Goal: Complete application form

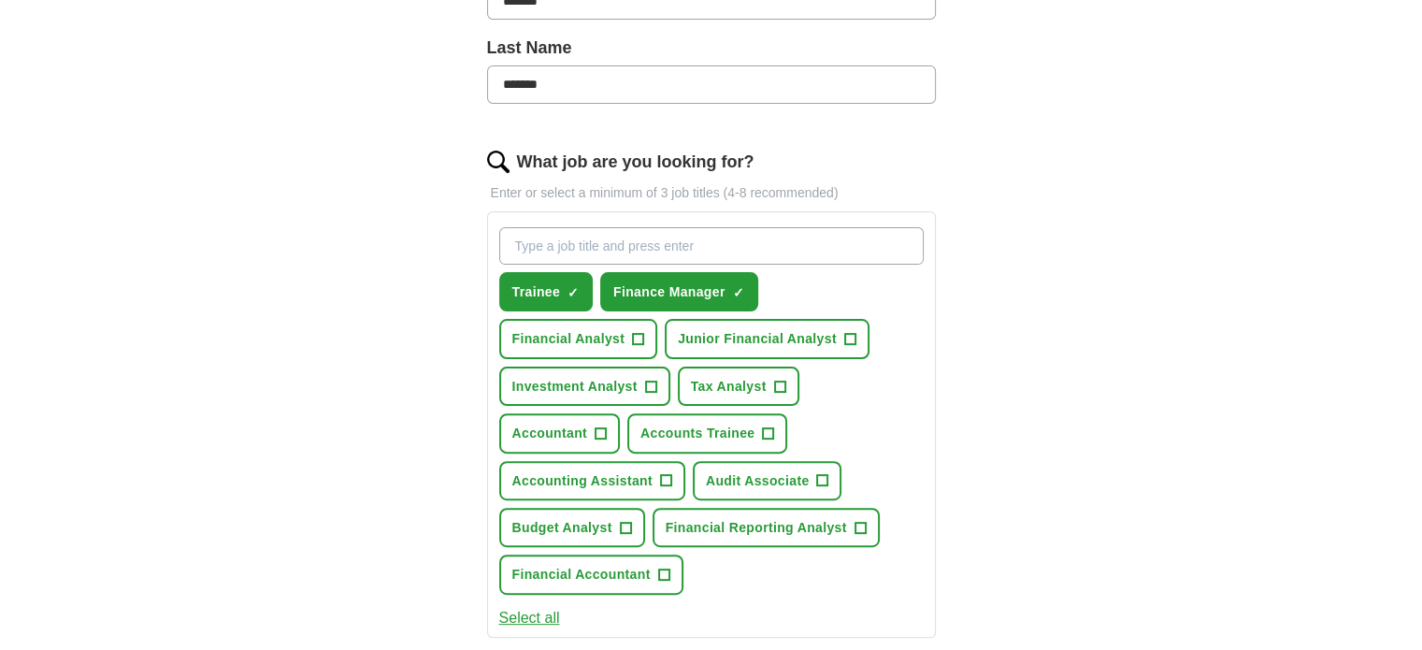
scroll to position [480, 0]
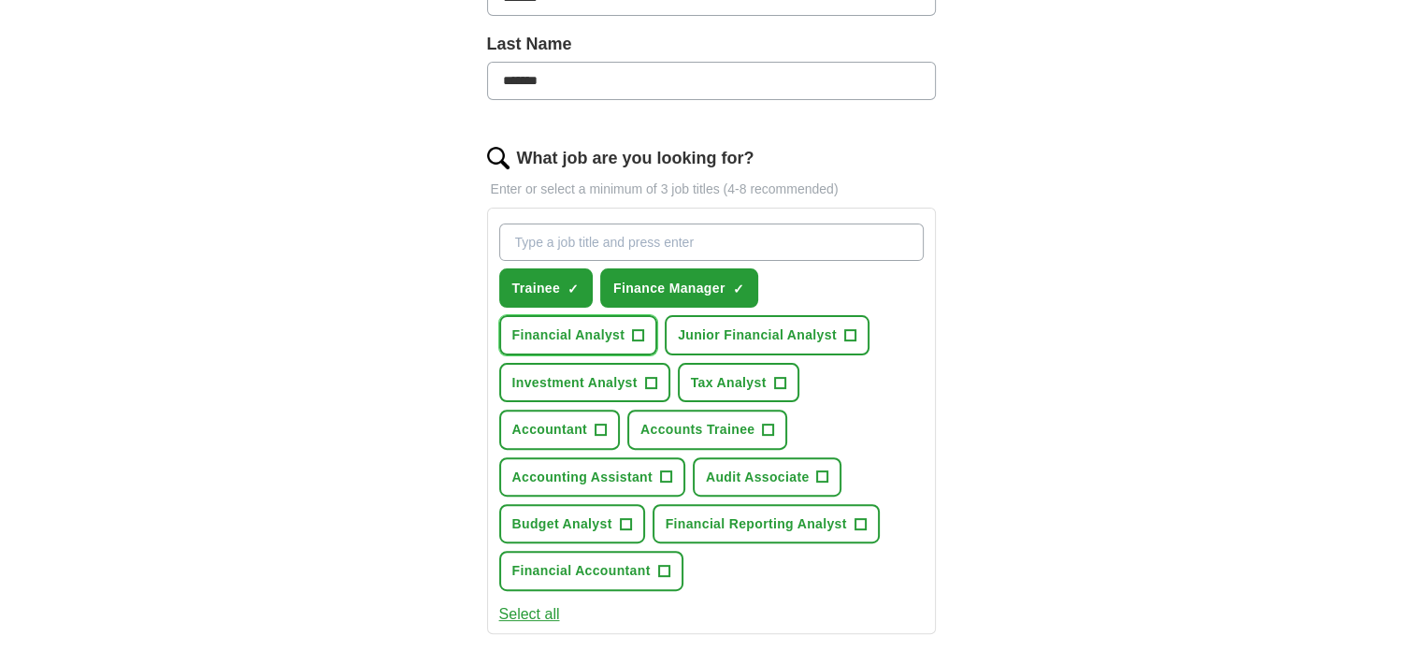
click at [625, 324] on span "Financial Analyst" at bounding box center [568, 334] width 113 height 21
click at [754, 419] on span "Accounts Trainee" at bounding box center [697, 429] width 114 height 21
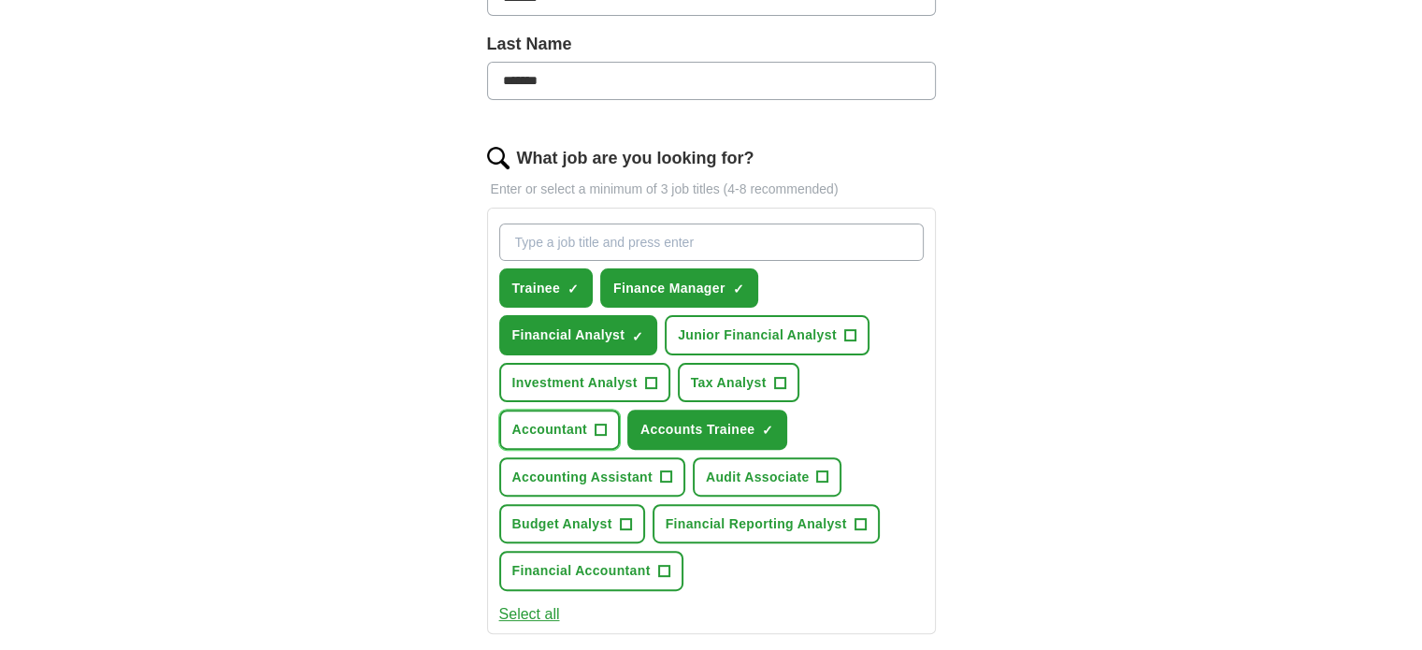
click at [588, 419] on span "Accountant" at bounding box center [550, 429] width 76 height 21
click at [533, 466] on span "Accounting Assistant" at bounding box center [582, 476] width 140 height 21
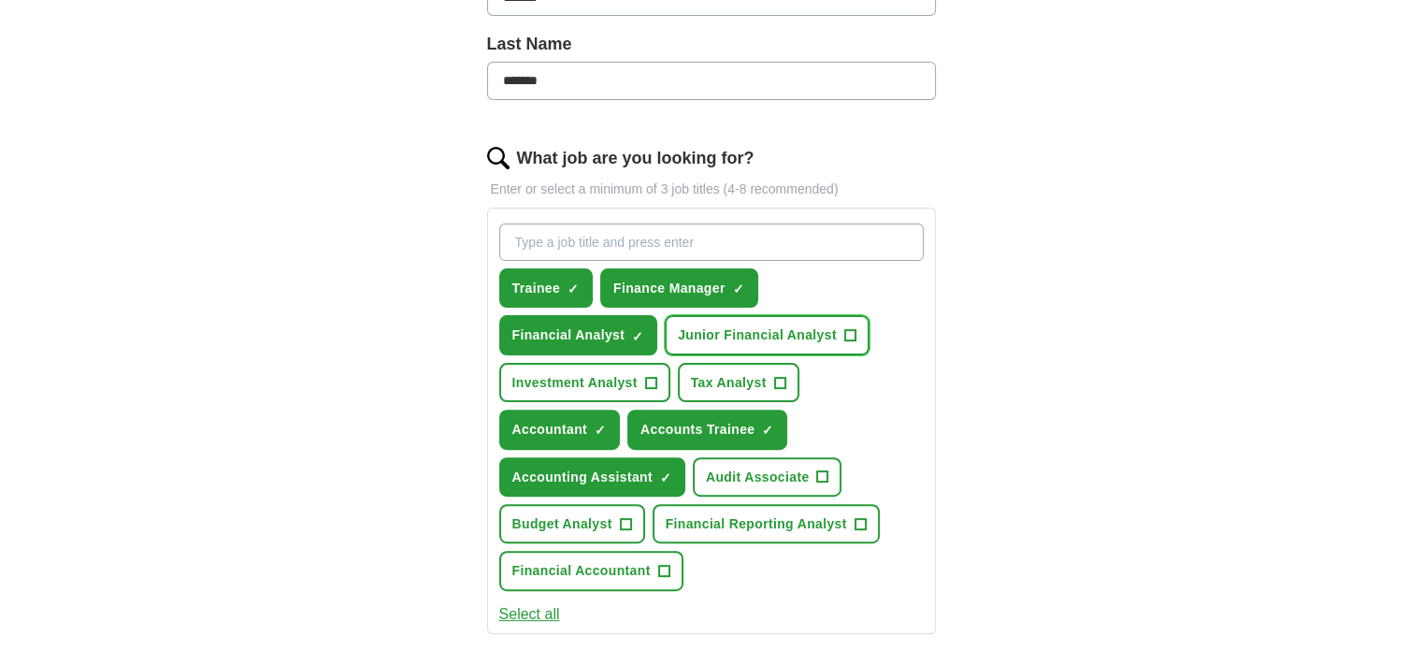
click at [678, 332] on span "Junior Financial Analyst" at bounding box center [757, 334] width 159 height 21
click at [561, 560] on span "Financial Accountant" at bounding box center [581, 570] width 138 height 21
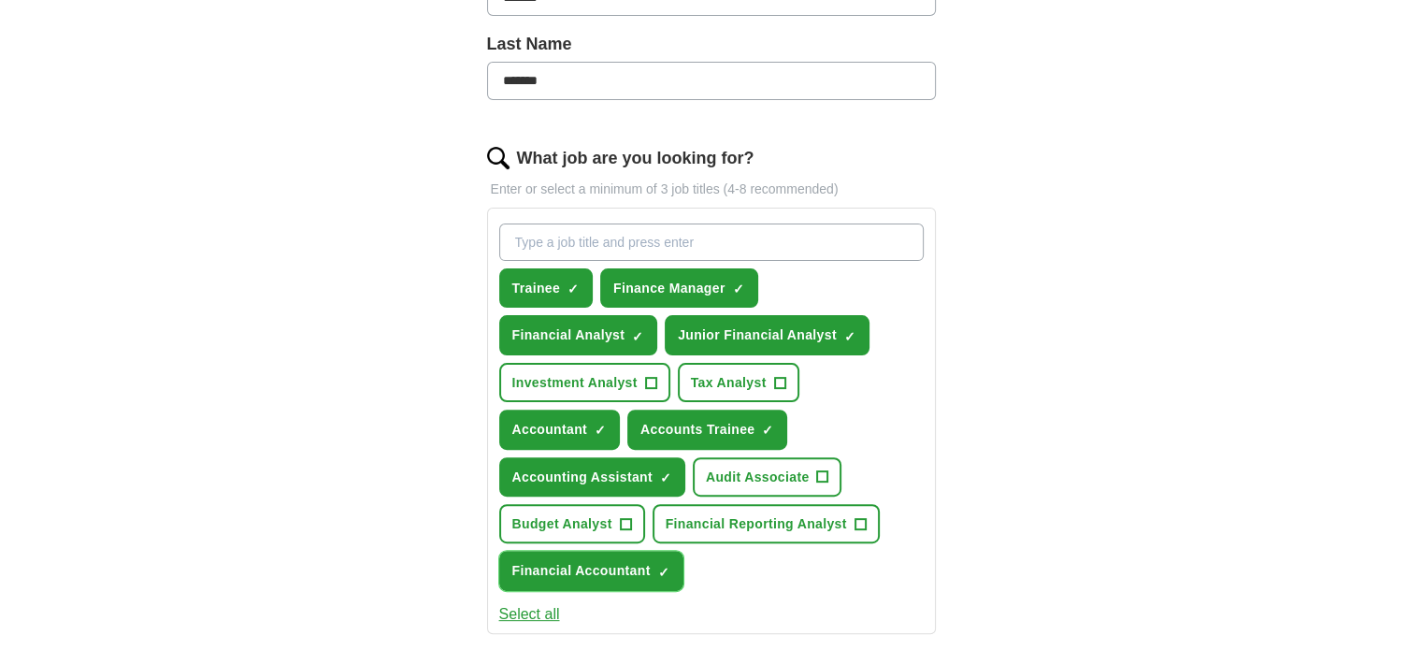
click at [561, 560] on span "Financial Accountant" at bounding box center [581, 570] width 138 height 21
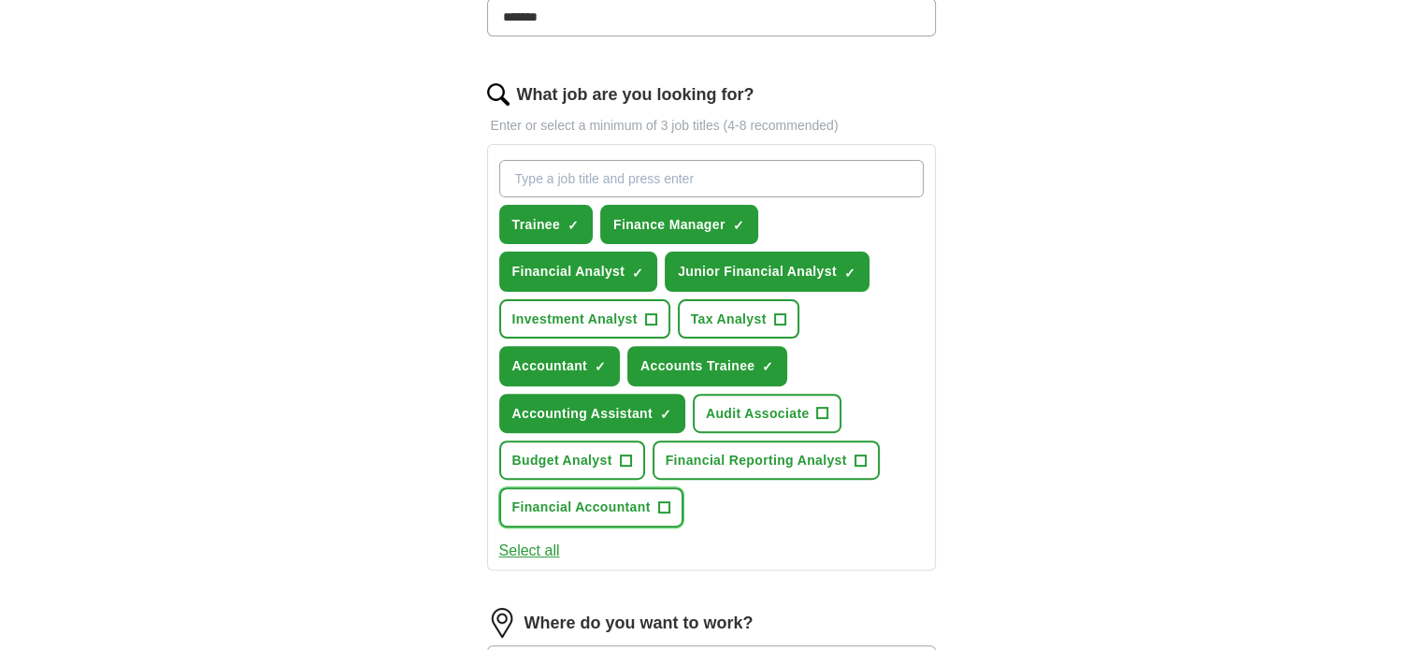
scroll to position [566, 0]
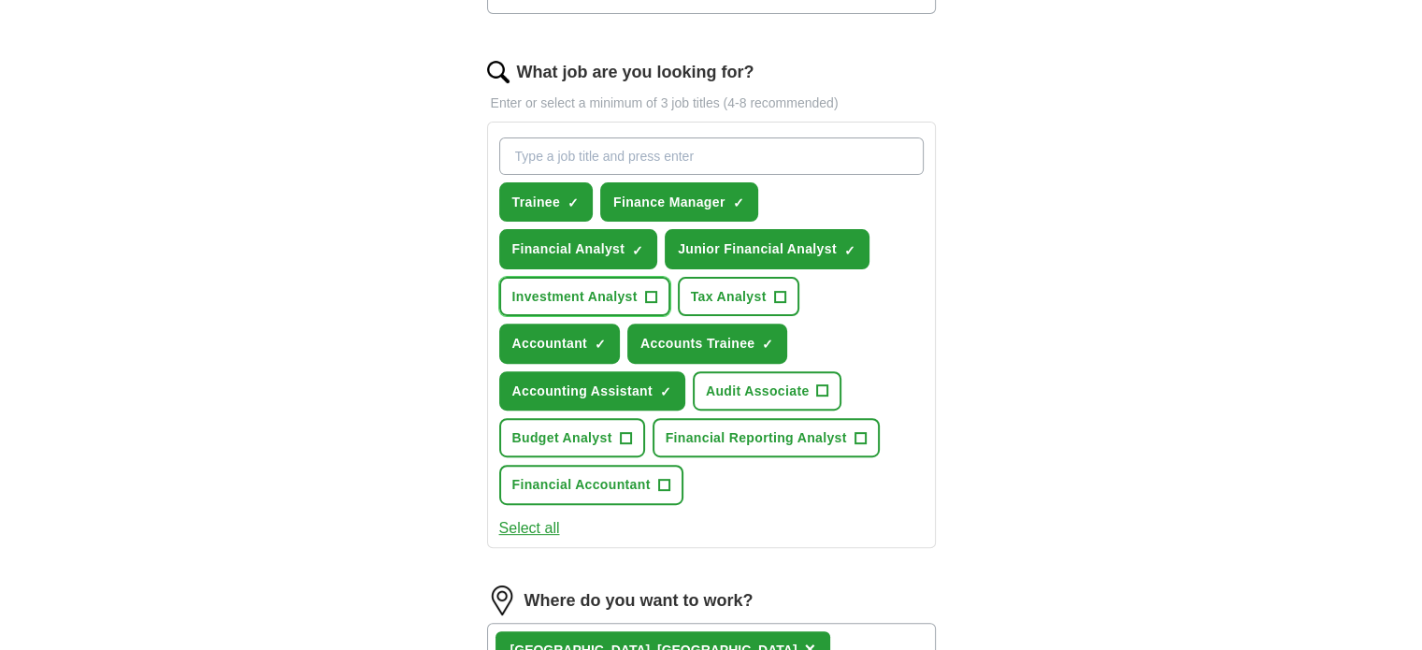
click at [670, 277] on button "Investment Analyst +" at bounding box center [584, 296] width 171 height 39
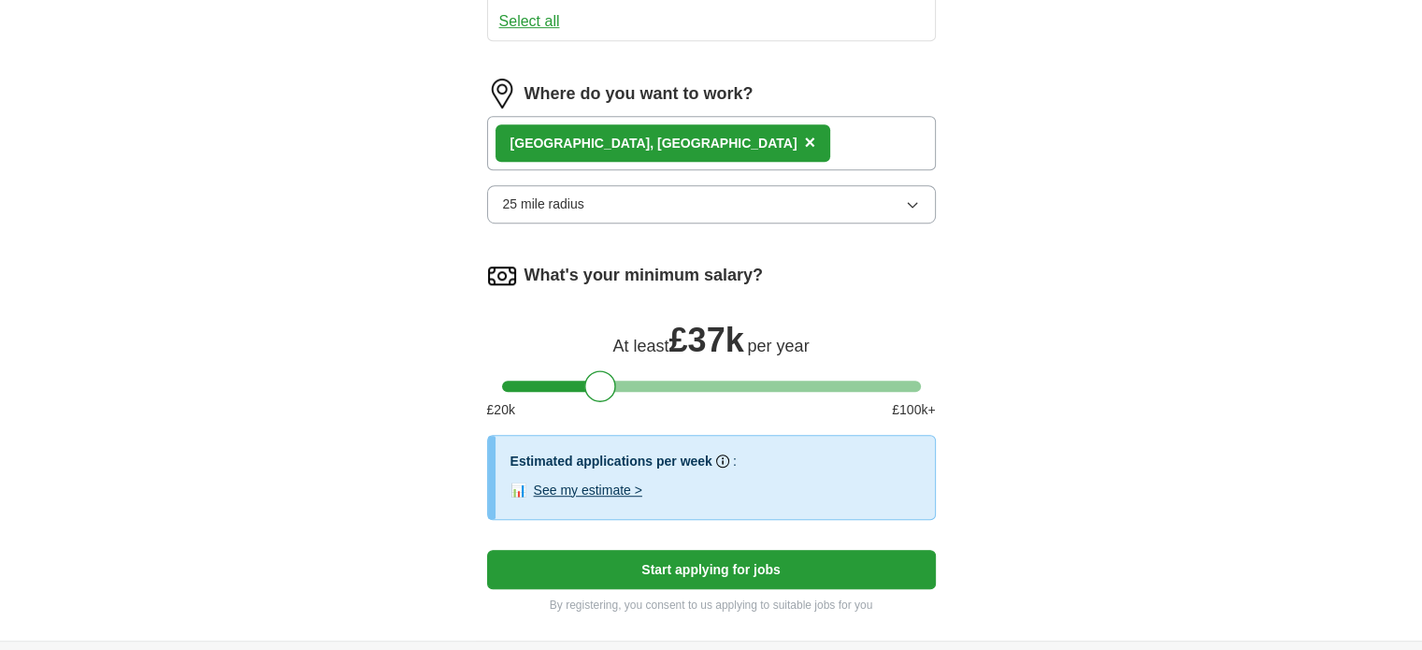
scroll to position [1075, 0]
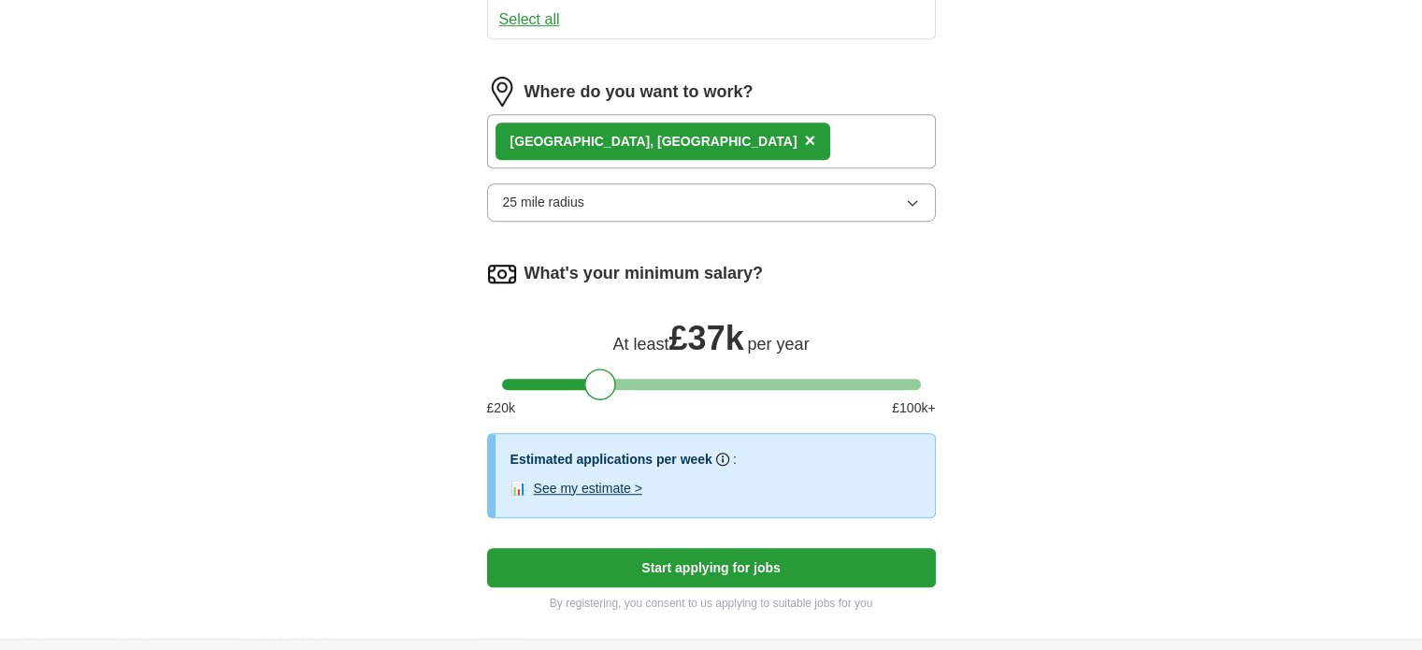
click at [666, 548] on button "Start applying for jobs" at bounding box center [711, 567] width 449 height 39
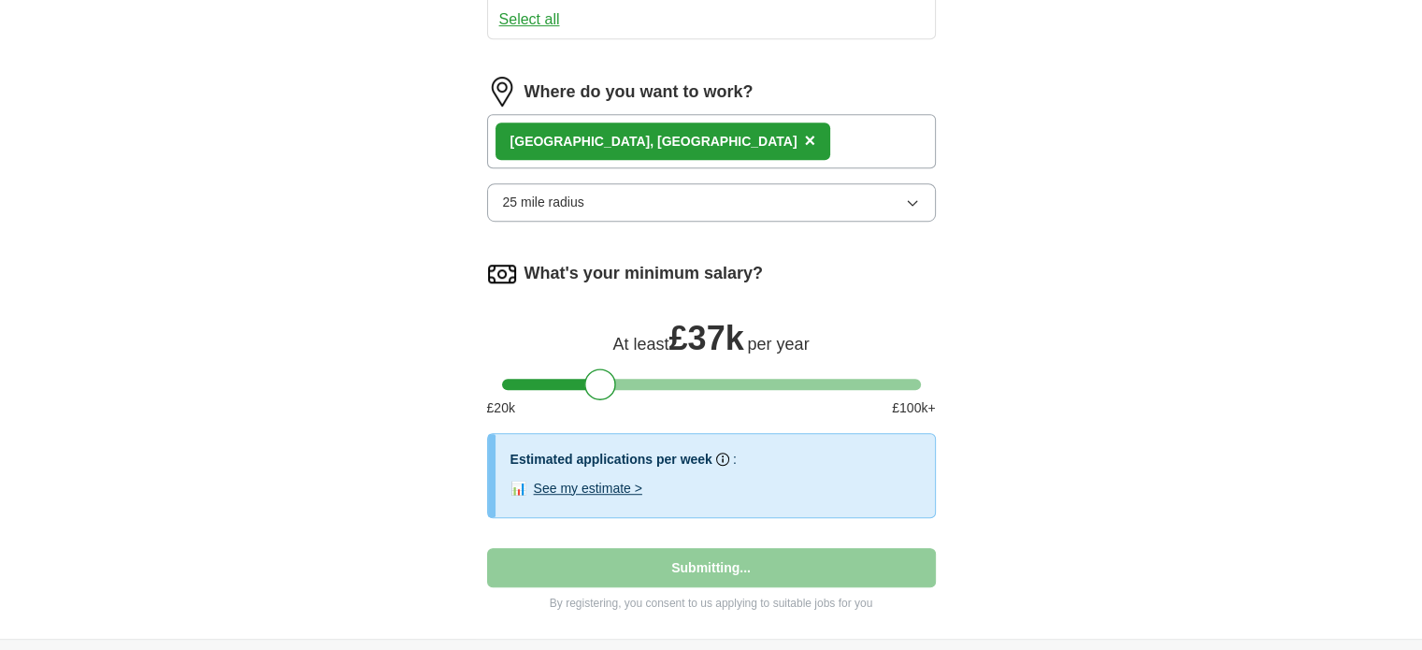
select select "**"
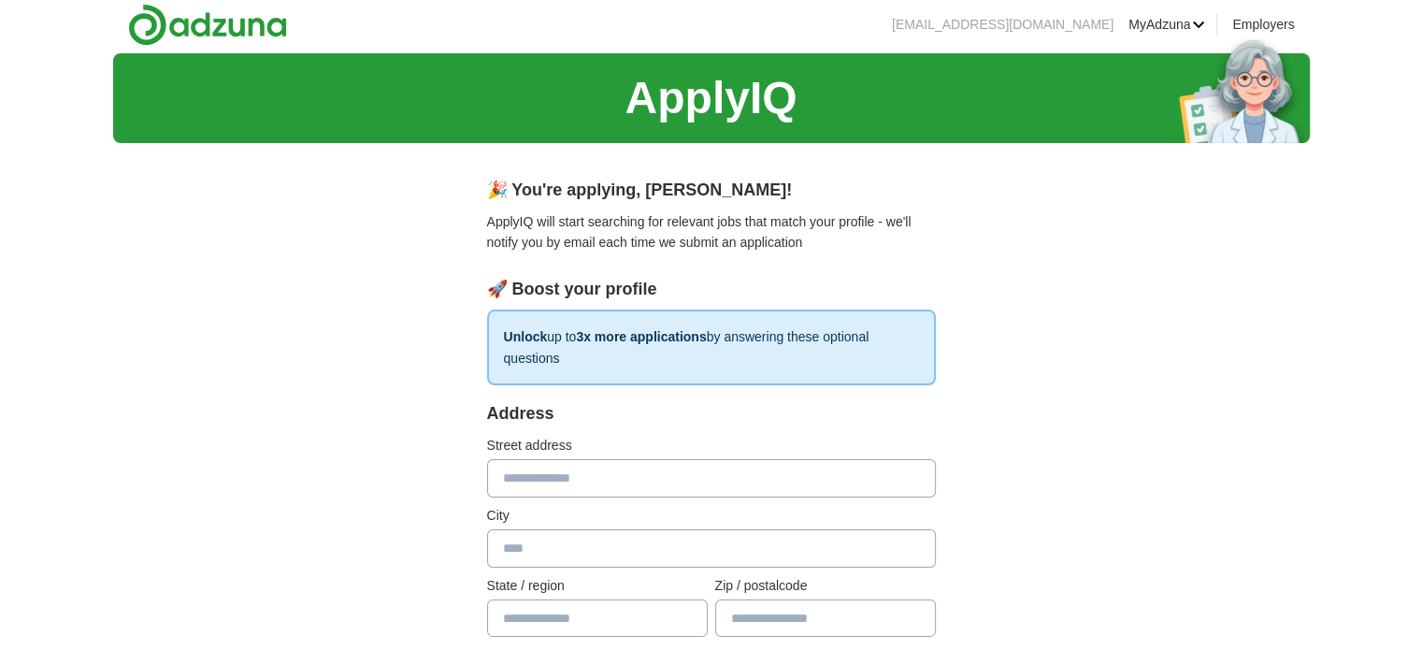
scroll to position [0, 0]
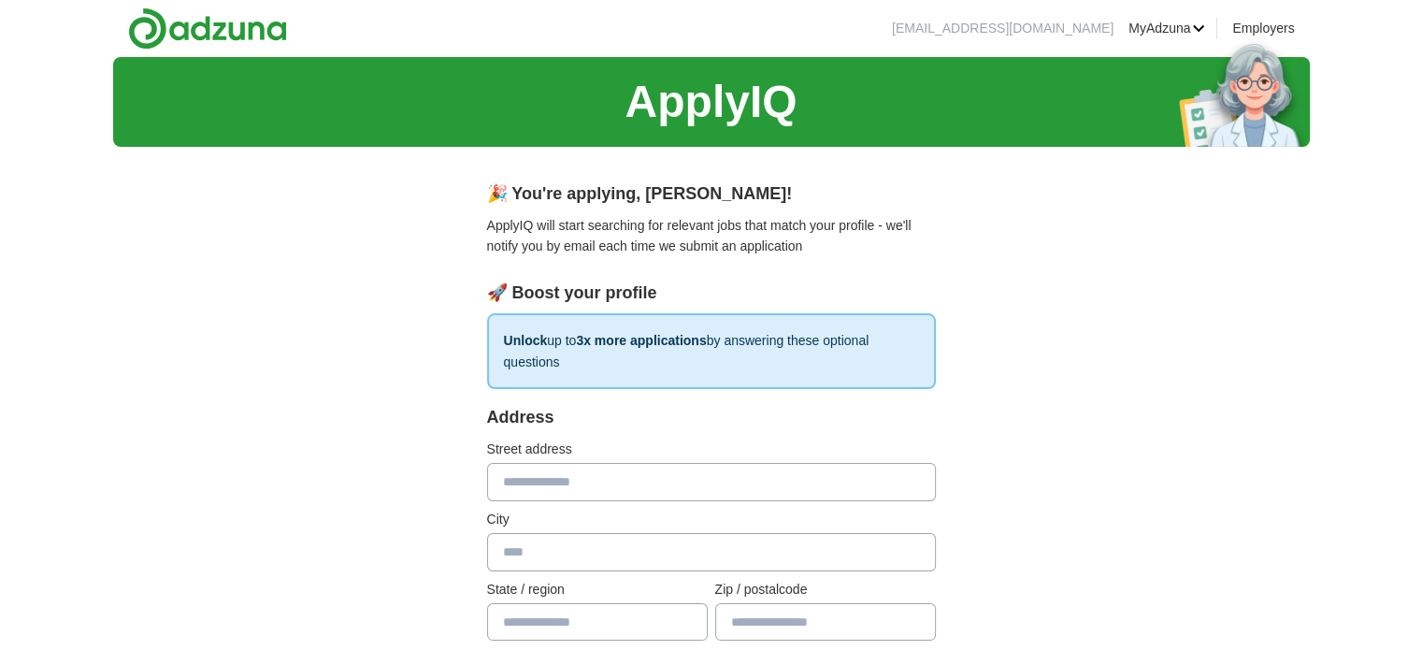
click at [609, 480] on input "text" at bounding box center [711, 481] width 449 height 37
type input "**********"
type input "*******"
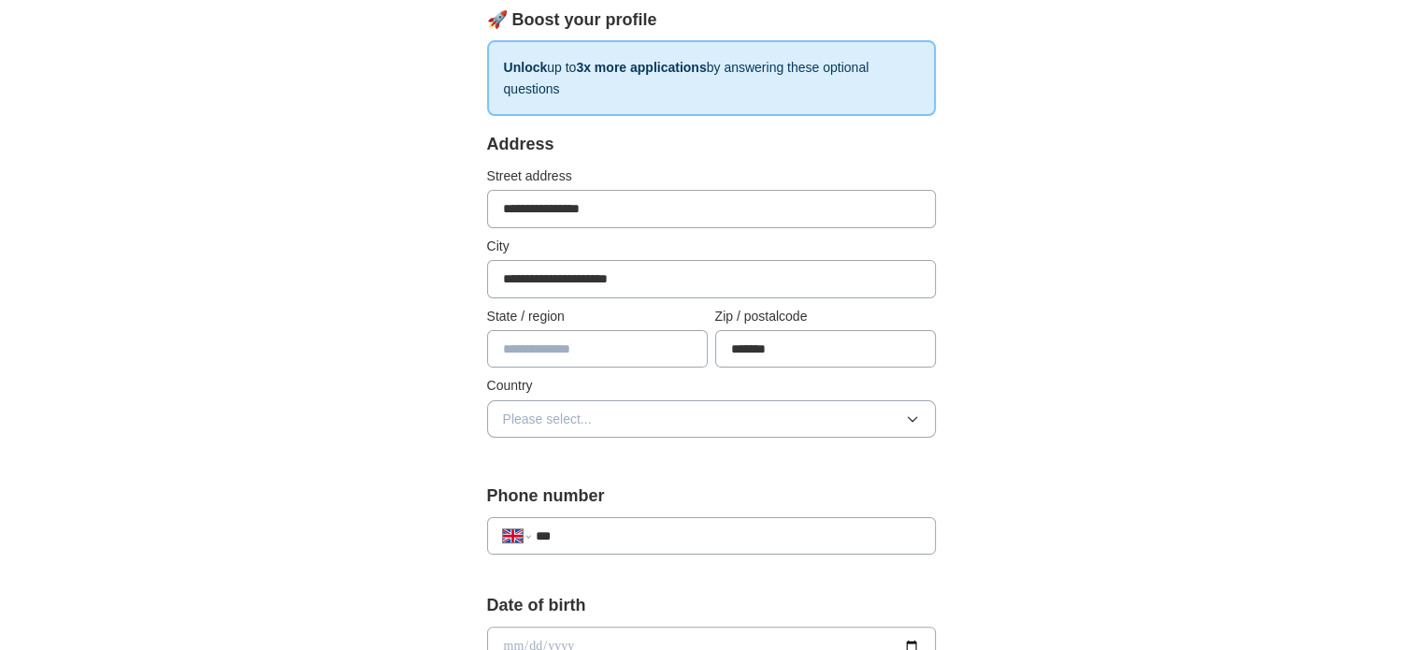
scroll to position [279, 0]
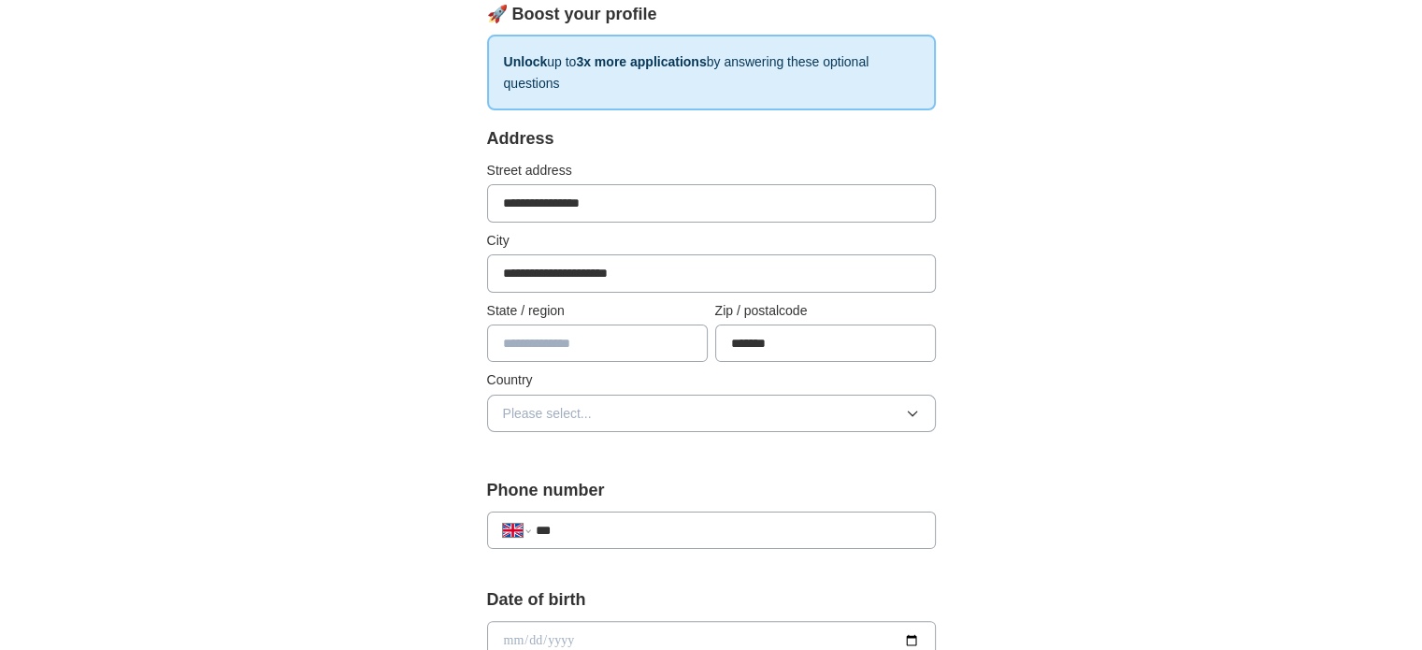
click at [617, 337] on input "text" at bounding box center [597, 342] width 221 height 37
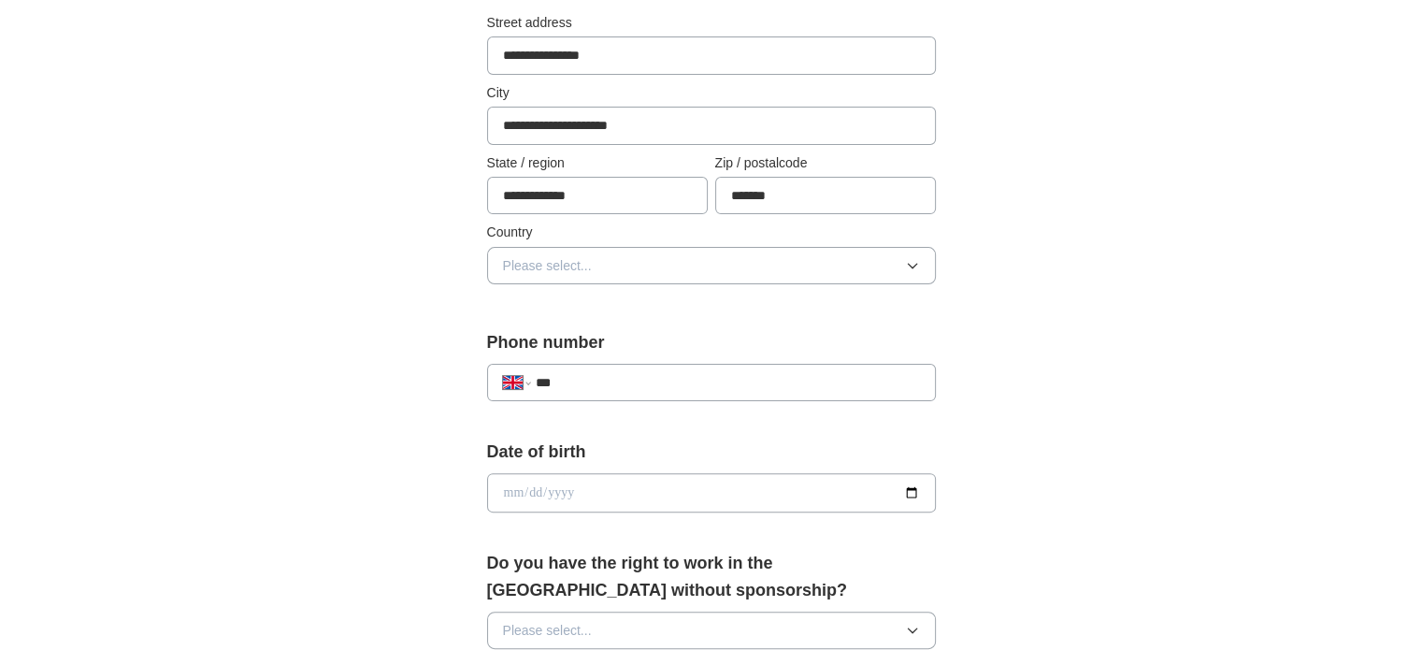
scroll to position [432, 0]
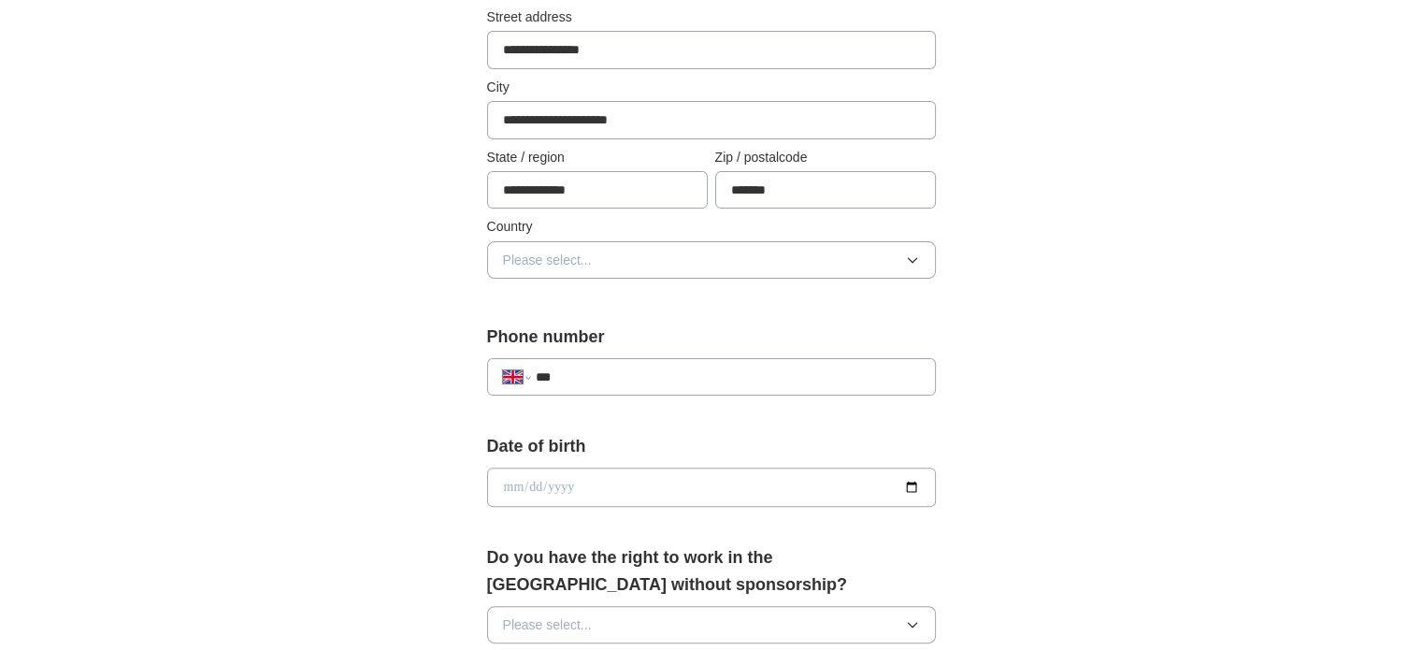
type input "**********"
click at [627, 242] on button "Please select..." at bounding box center [711, 259] width 449 height 37
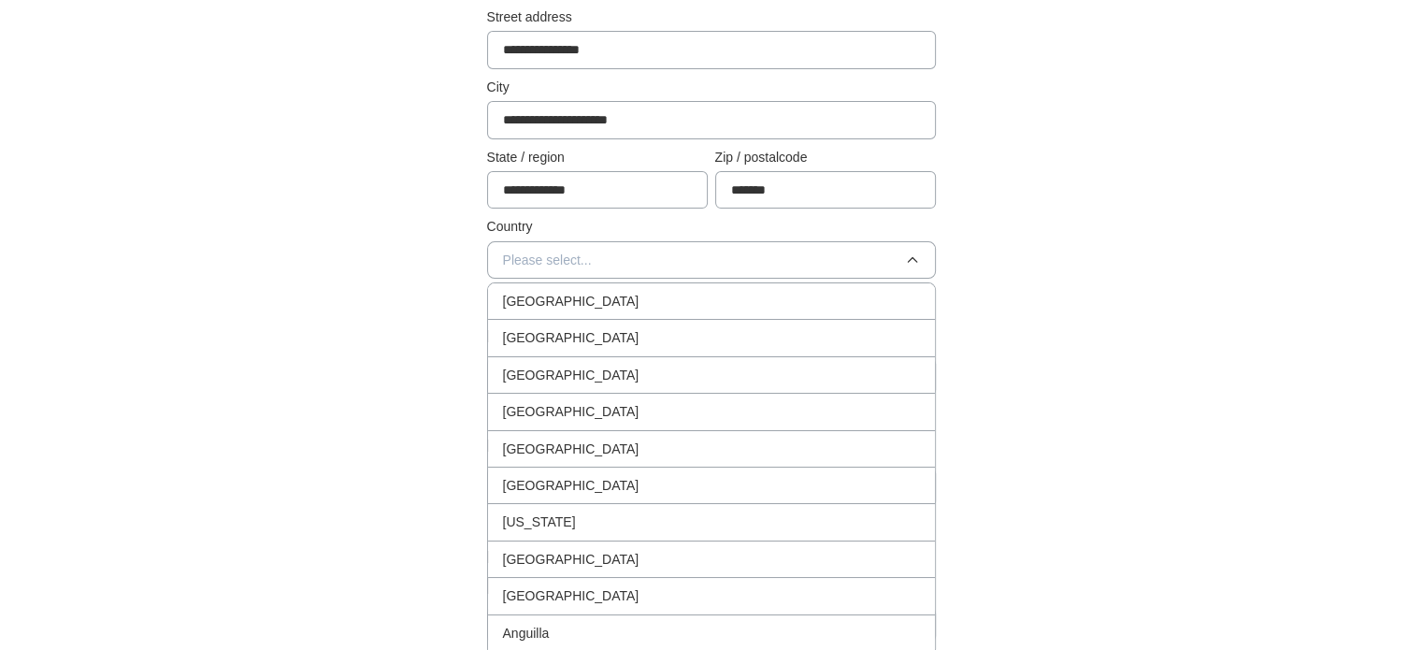
click at [613, 303] on div "[GEOGRAPHIC_DATA]" at bounding box center [711, 301] width 417 height 21
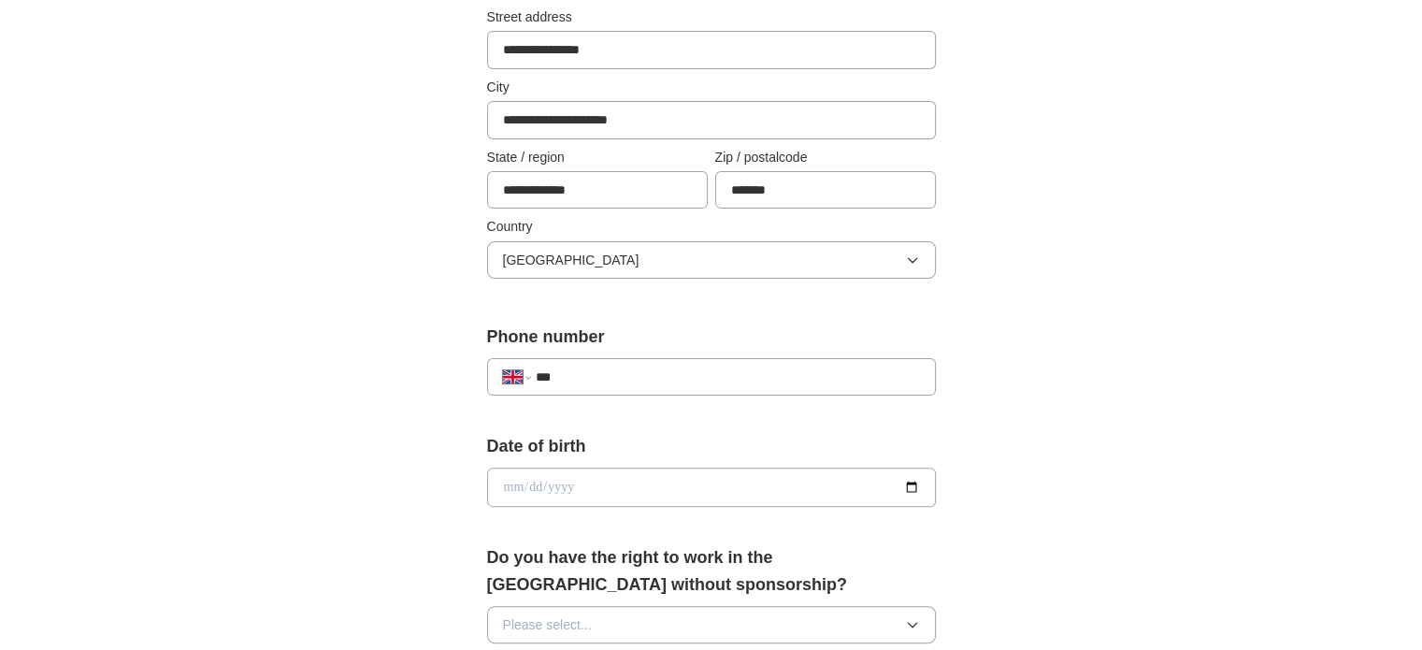
click at [579, 384] on input "***" at bounding box center [727, 376] width 384 height 21
type input "**********"
click at [567, 494] on input "date" at bounding box center [711, 486] width 449 height 39
type input "**********"
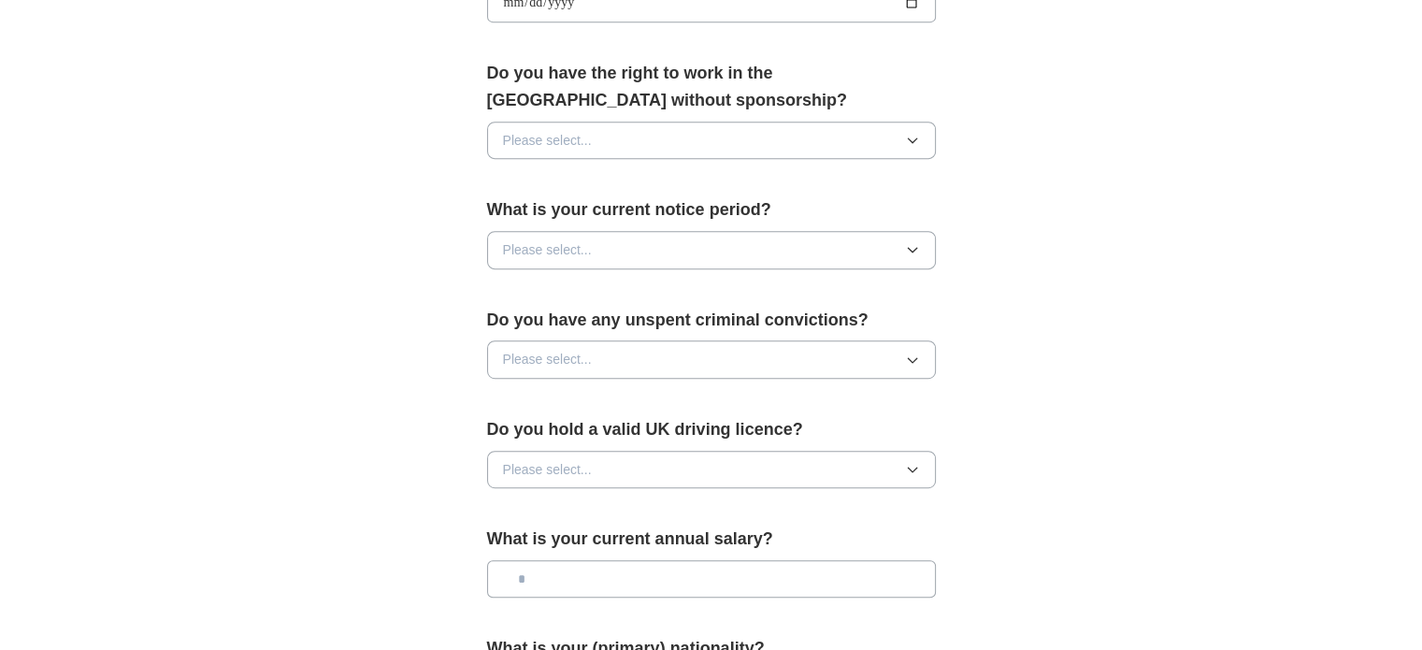
scroll to position [918, 0]
click at [620, 135] on button "Please select..." at bounding box center [711, 138] width 449 height 37
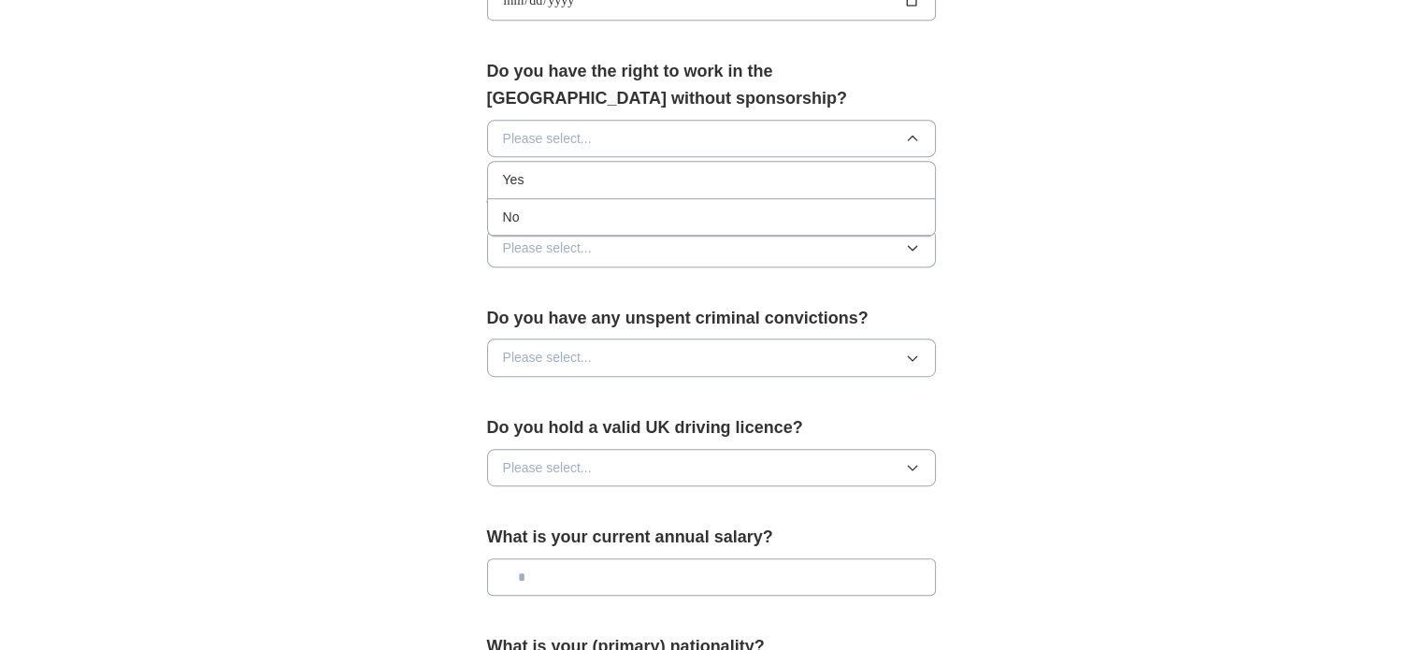
click at [631, 184] on div "Yes" at bounding box center [711, 179] width 417 height 21
click at [609, 246] on button "Please select..." at bounding box center [711, 247] width 449 height 37
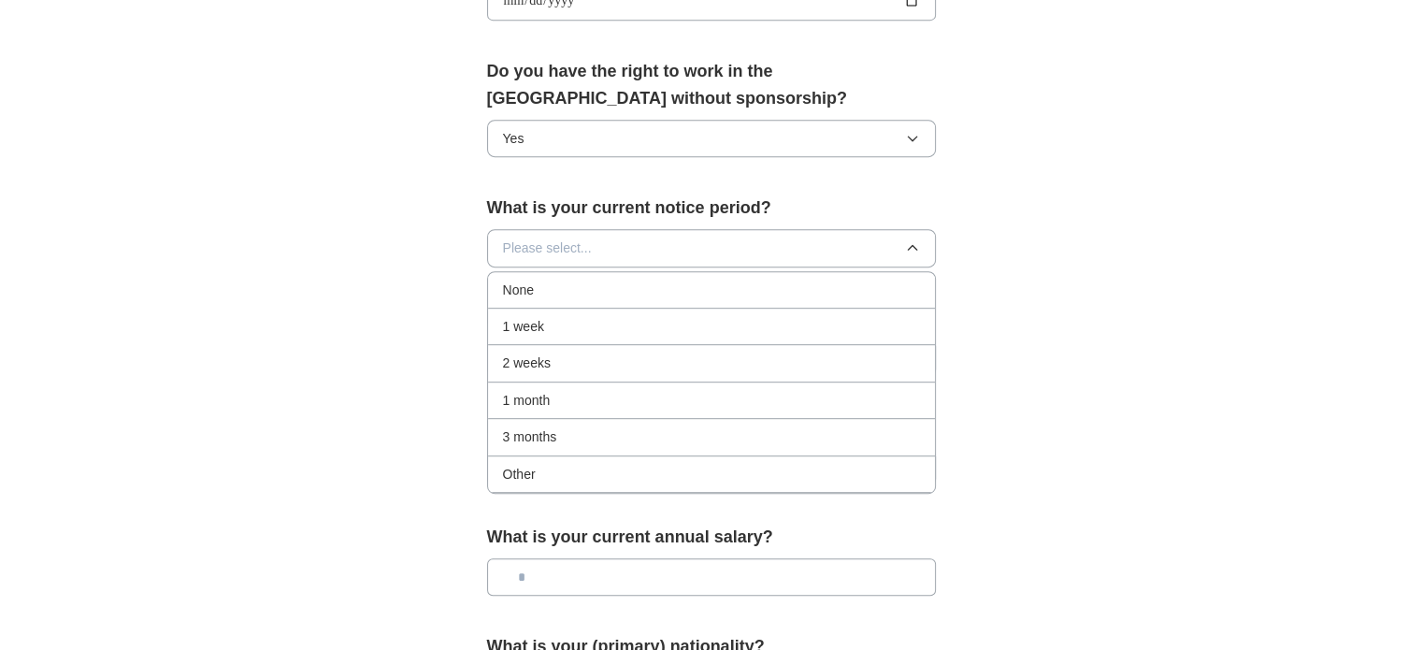
click at [587, 289] on div "None" at bounding box center [711, 289] width 417 height 21
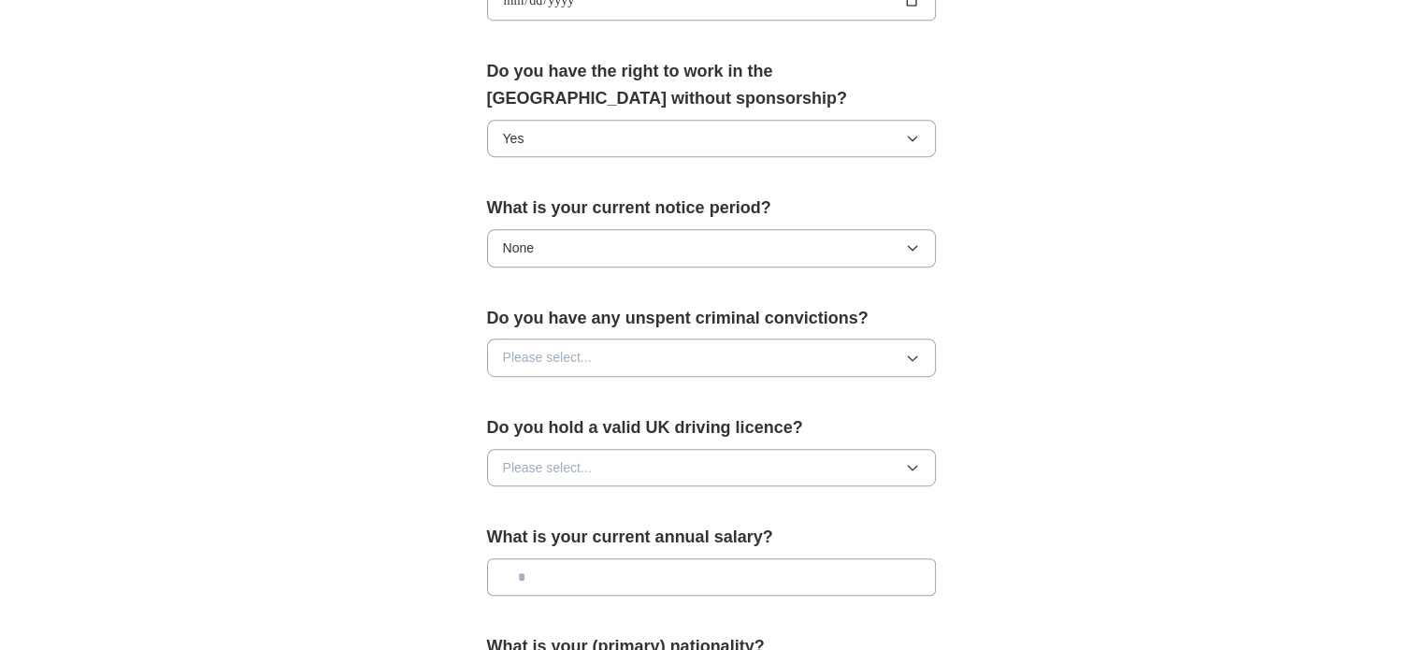
click at [602, 342] on button "Please select..." at bounding box center [711, 356] width 449 height 37
click at [572, 435] on div "No" at bounding box center [711, 435] width 417 height 21
click at [563, 458] on span "Please select..." at bounding box center [547, 467] width 89 height 21
click at [537, 552] on li "No" at bounding box center [711, 545] width 447 height 36
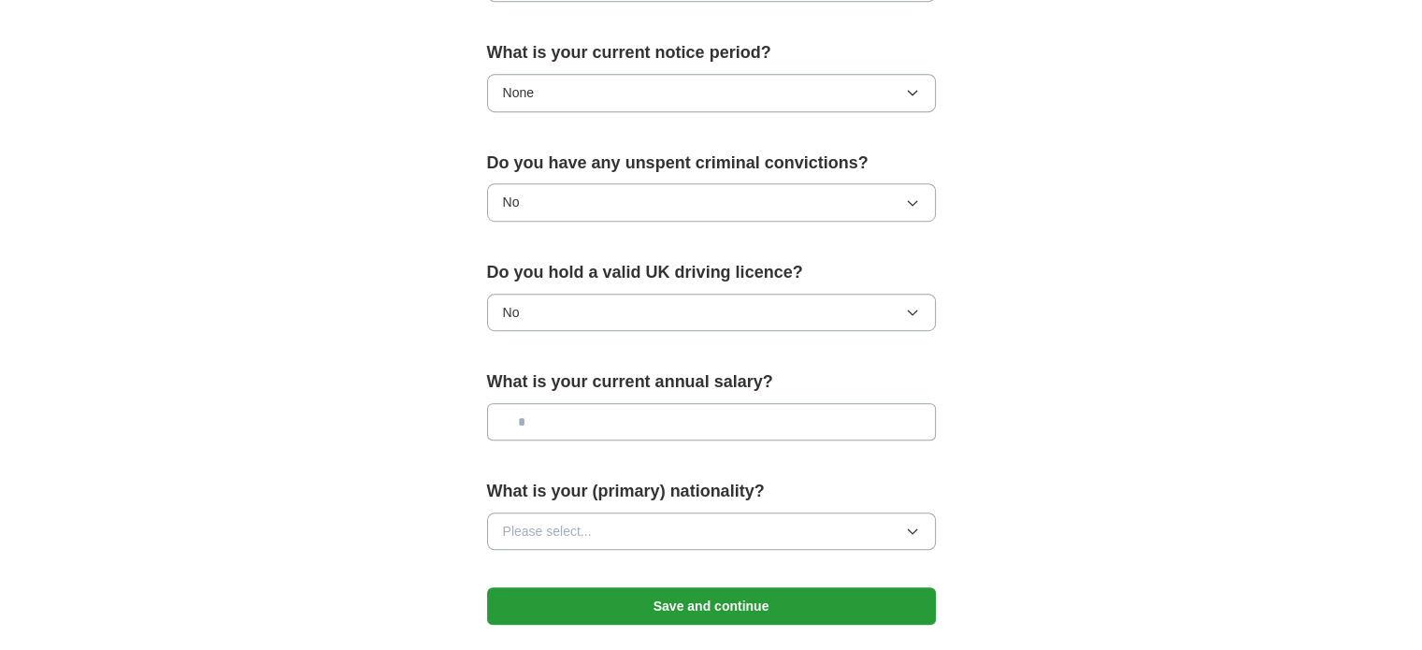
scroll to position [1230, 0]
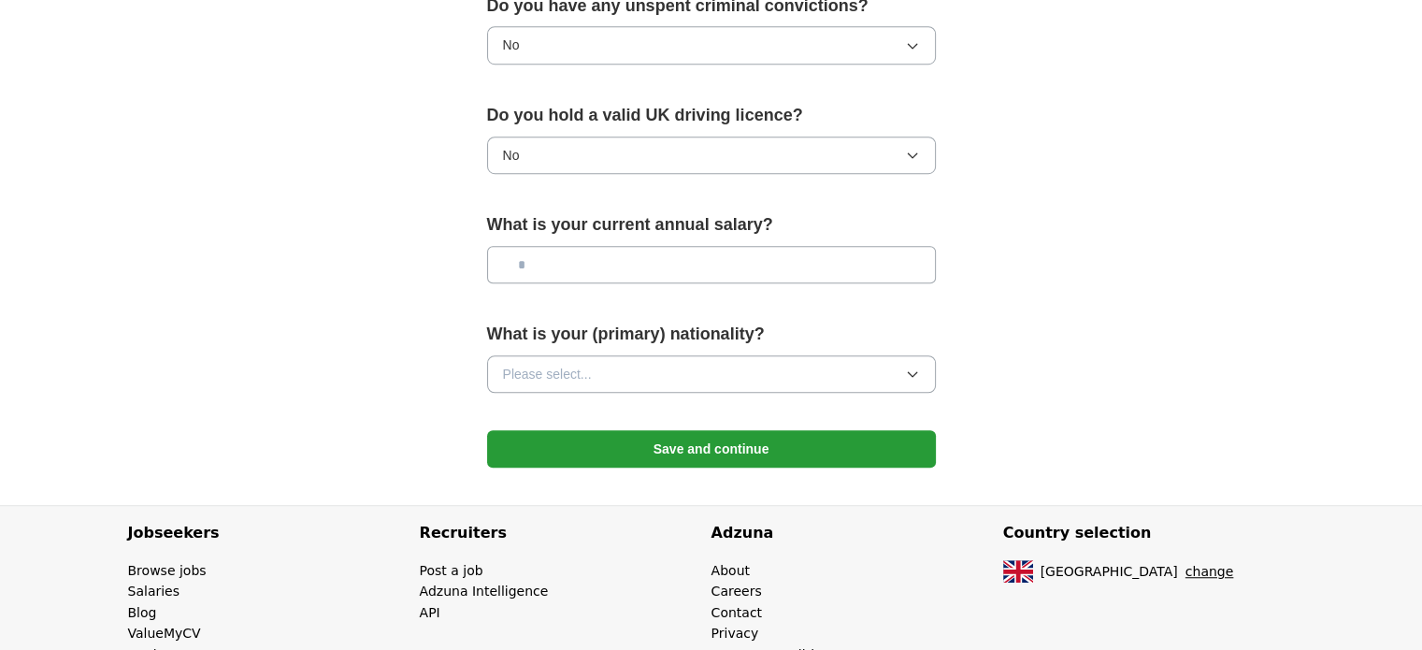
drag, startPoint x: 630, startPoint y: 236, endPoint x: 609, endPoint y: 268, distance: 38.6
click at [609, 268] on div "What is your current annual salary?" at bounding box center [711, 254] width 449 height 87
click at [609, 268] on input "text" at bounding box center [711, 264] width 449 height 37
type input "*******"
click at [608, 358] on button "Please select..." at bounding box center [711, 373] width 449 height 37
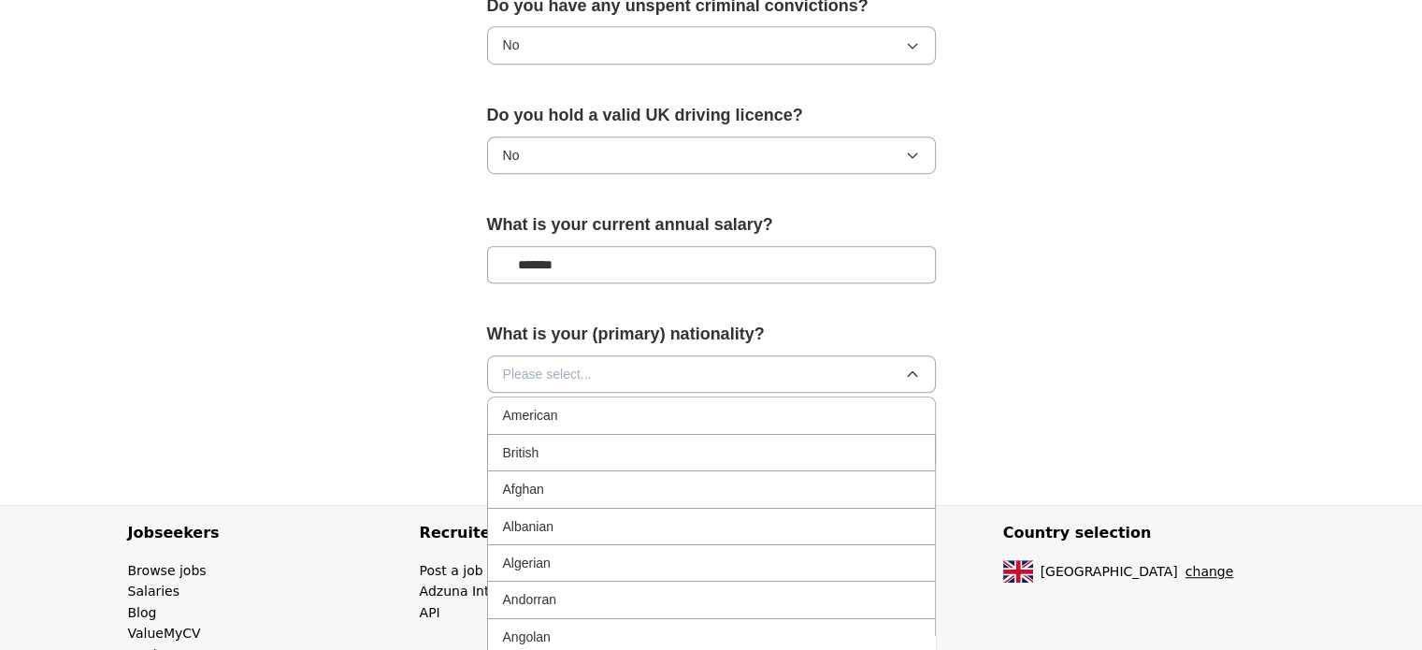
click at [608, 358] on button "Please select..." at bounding box center [711, 373] width 449 height 37
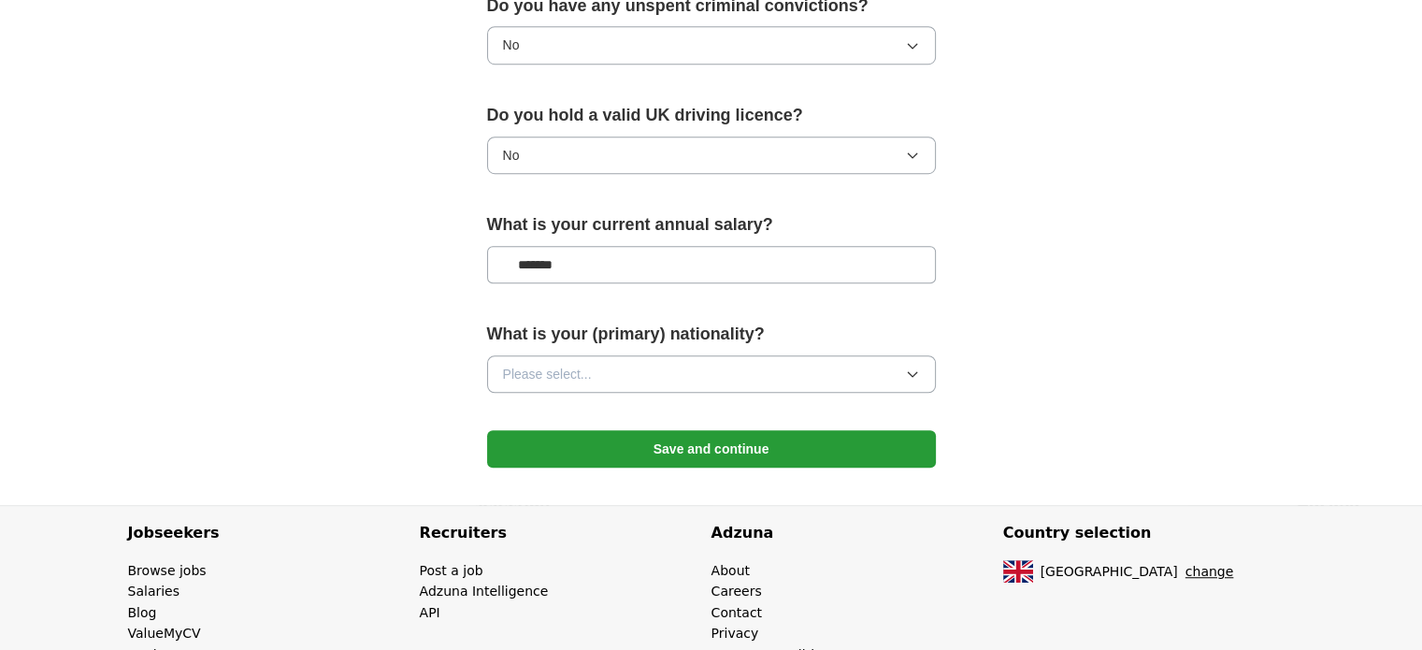
click at [596, 378] on button "Please select..." at bounding box center [711, 373] width 449 height 37
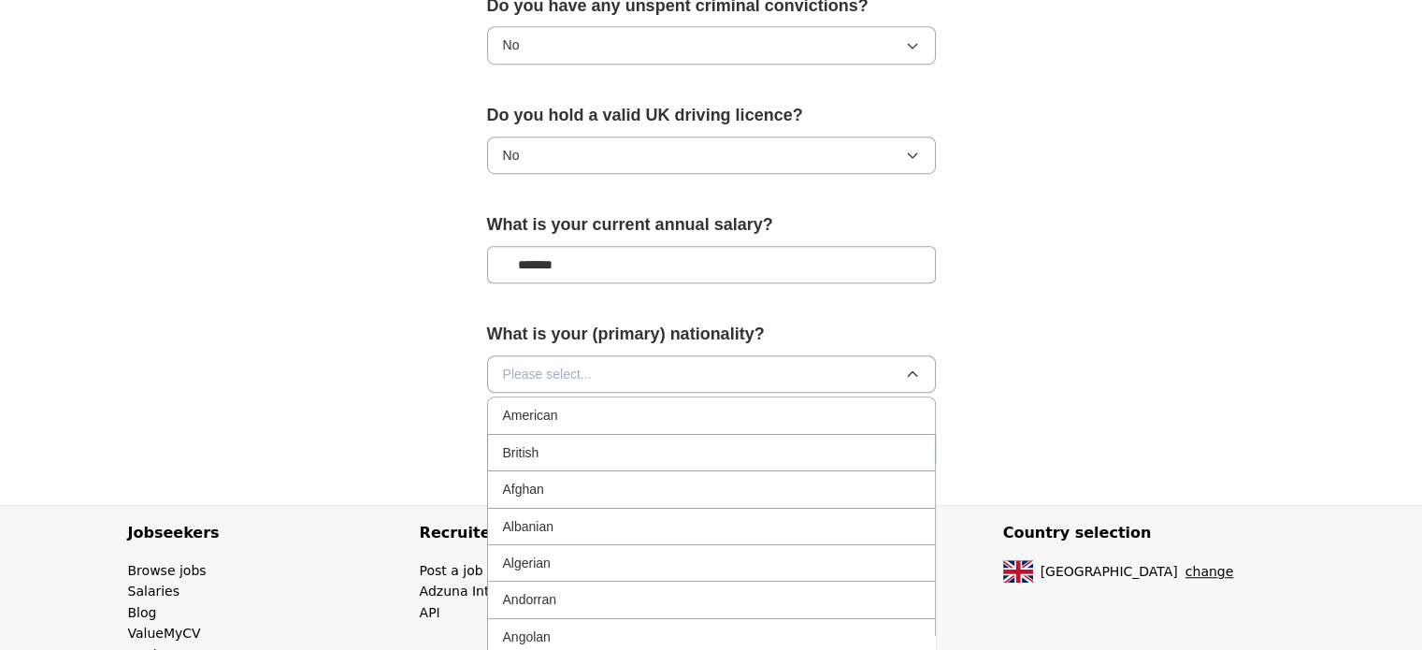
click at [596, 378] on button "Please select..." at bounding box center [711, 373] width 449 height 37
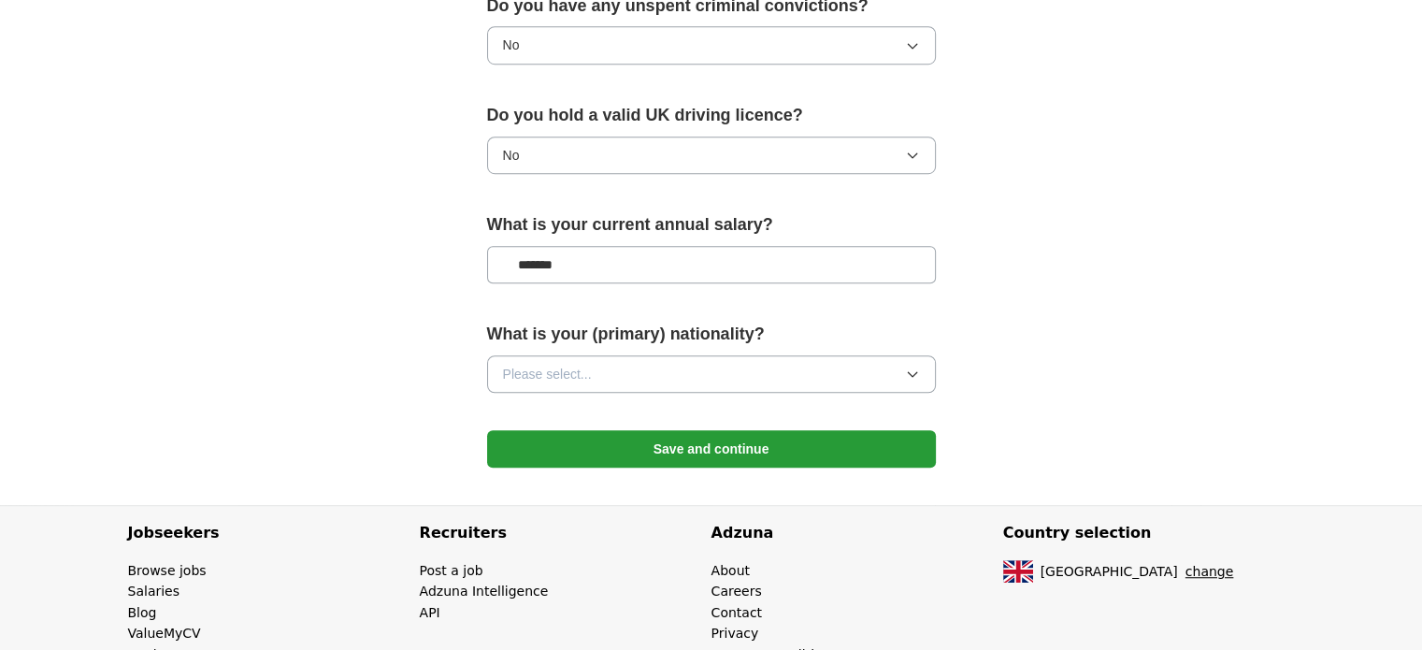
click at [601, 370] on button "Please select..." at bounding box center [711, 373] width 449 height 37
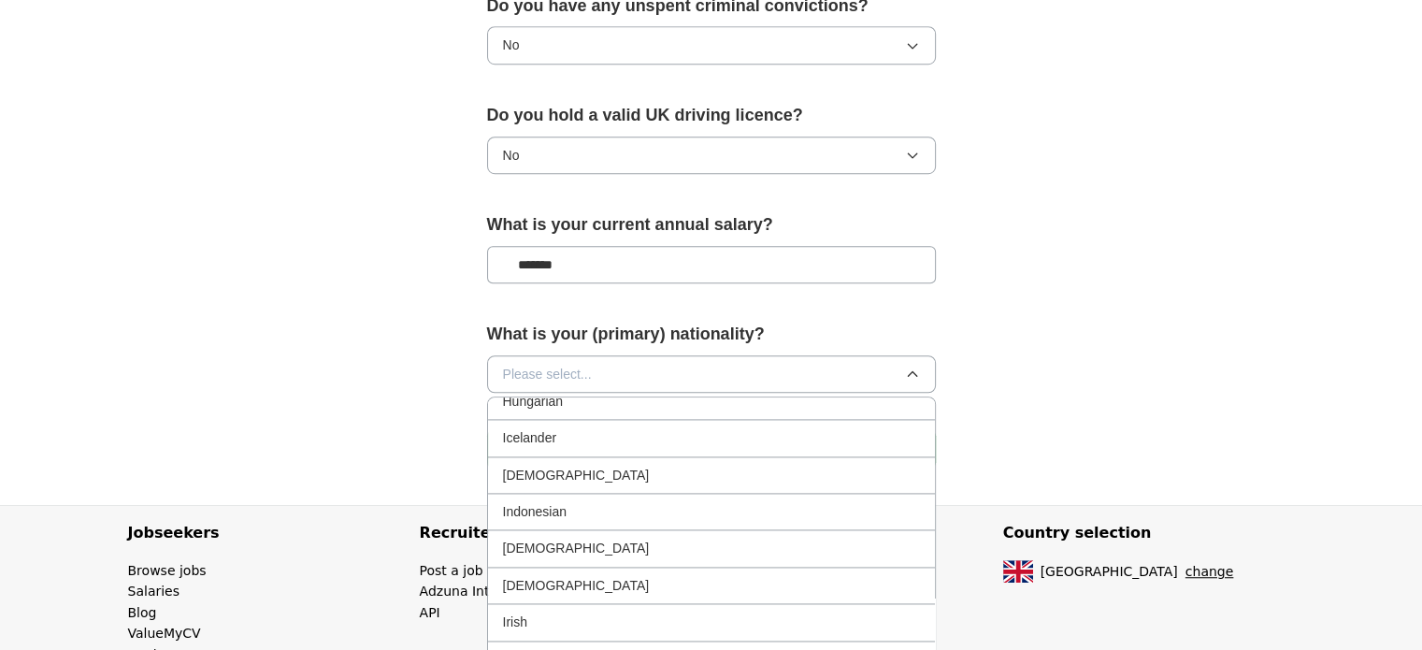
scroll to position [2881, 0]
click at [624, 470] on div "[DEMOGRAPHIC_DATA]" at bounding box center [711, 480] width 417 height 21
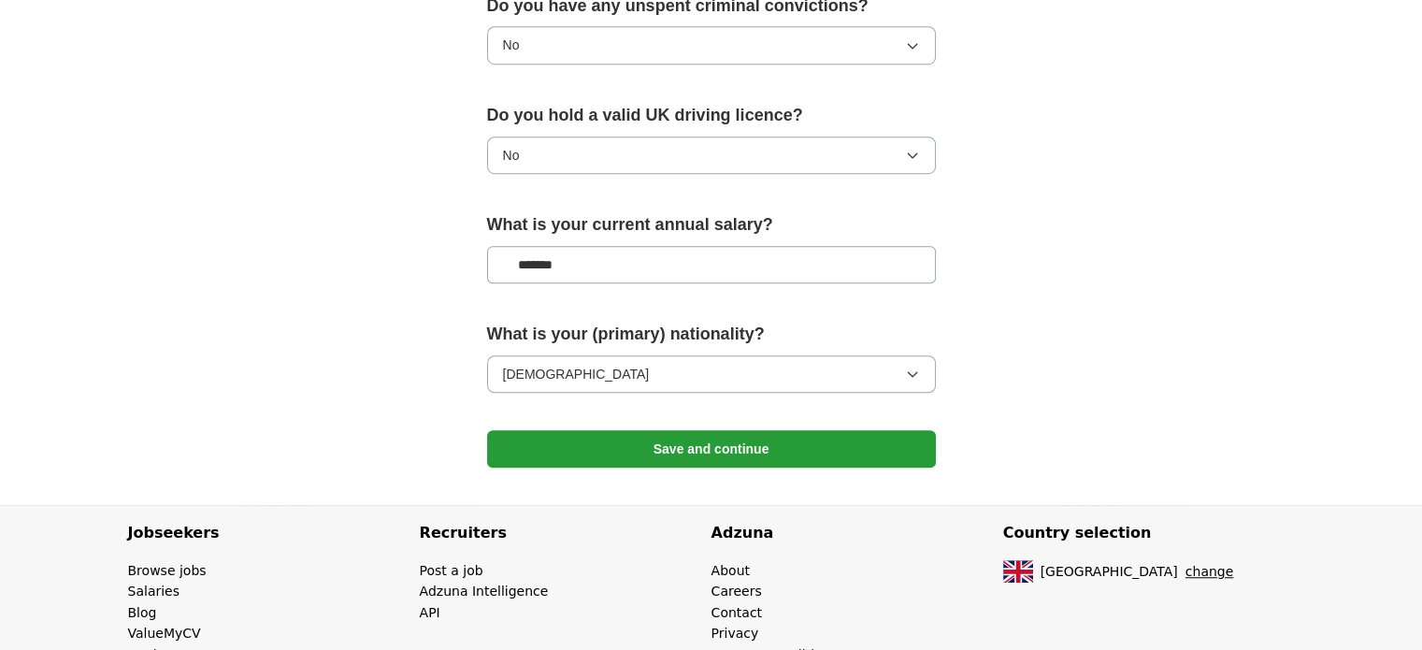
click at [671, 443] on button "Save and continue" at bounding box center [711, 448] width 449 height 37
